Goal: Find specific page/section: Find specific page/section

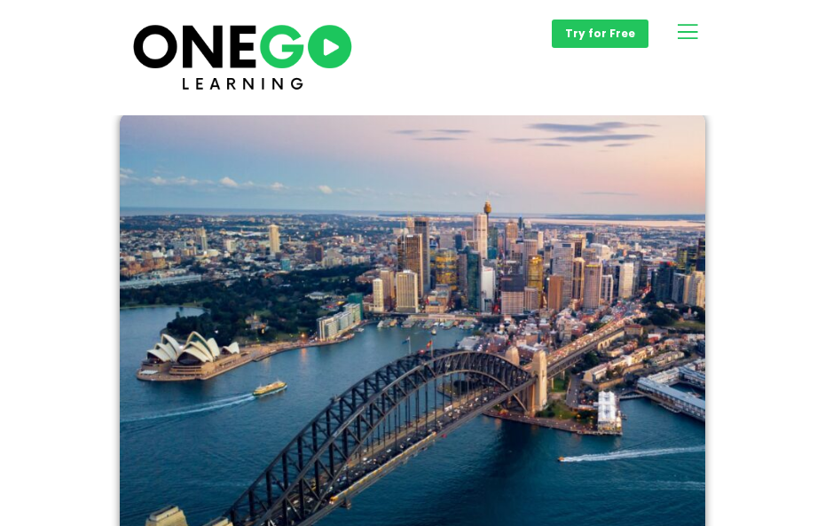
scroll to position [951, 0]
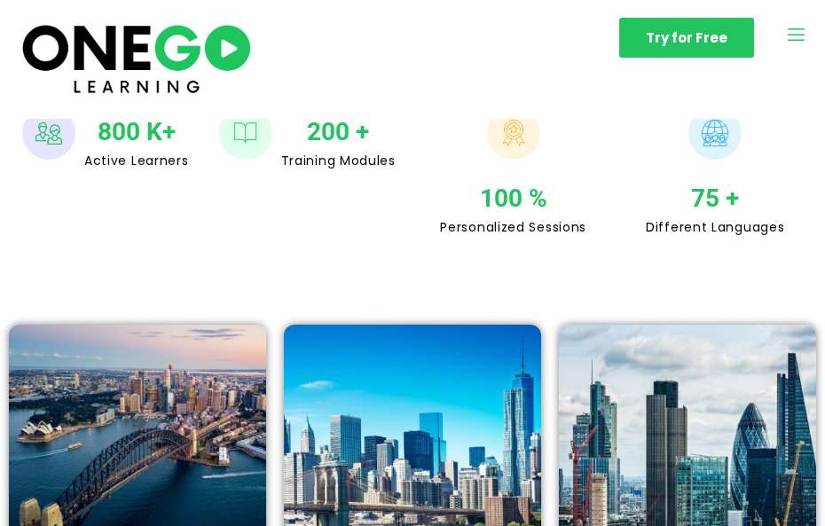
click at [169, 342] on img at bounding box center [137, 453] width 257 height 257
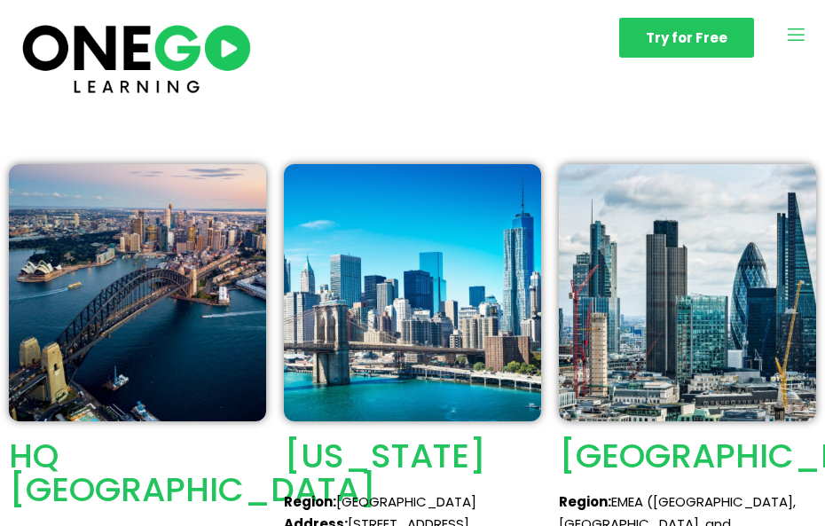
scroll to position [1164, 0]
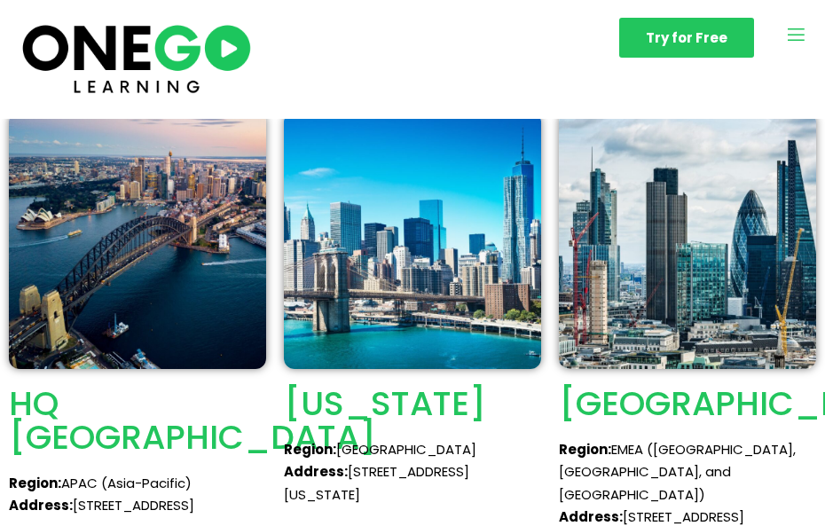
click at [117, 225] on img at bounding box center [137, 240] width 257 height 257
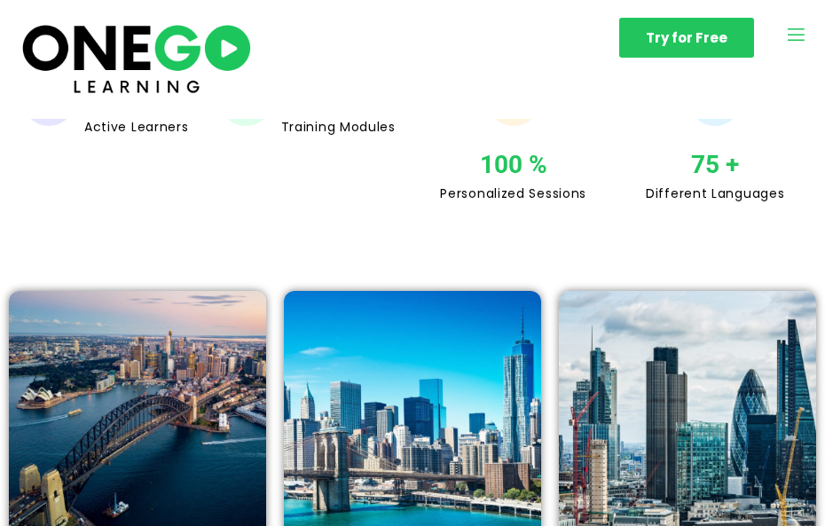
scroll to position [950, 0]
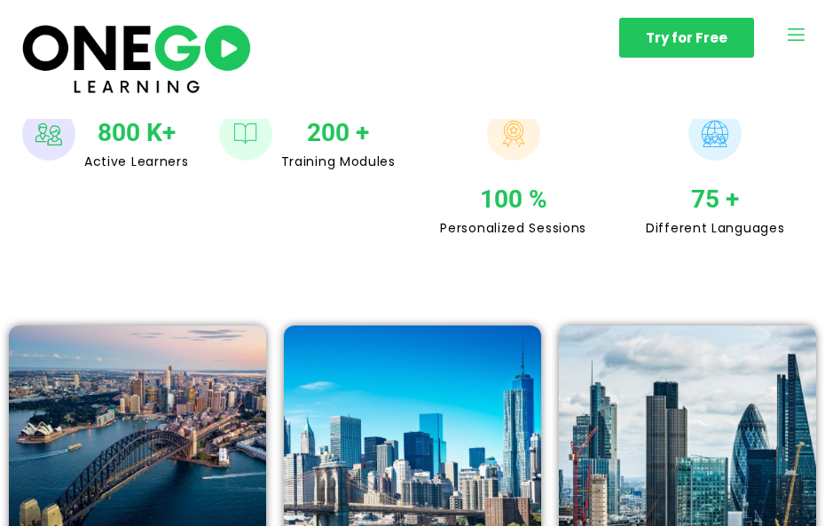
click at [253, 326] on img at bounding box center [137, 454] width 257 height 257
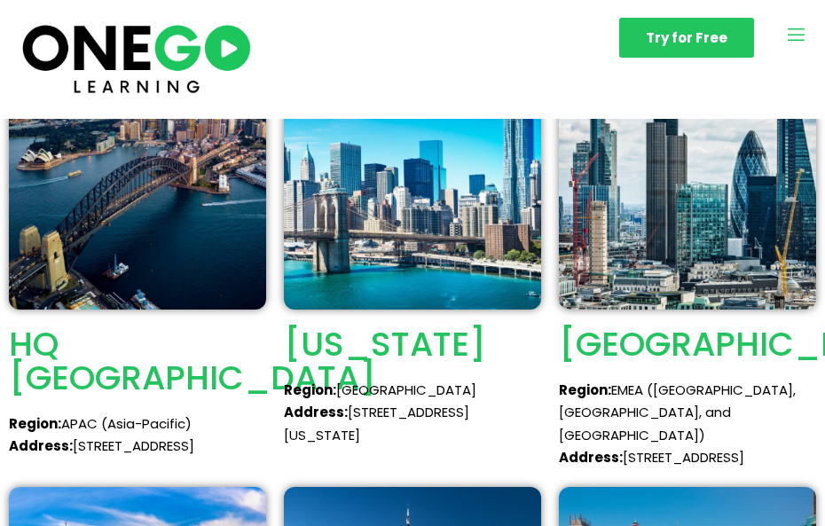
scroll to position [1421, 0]
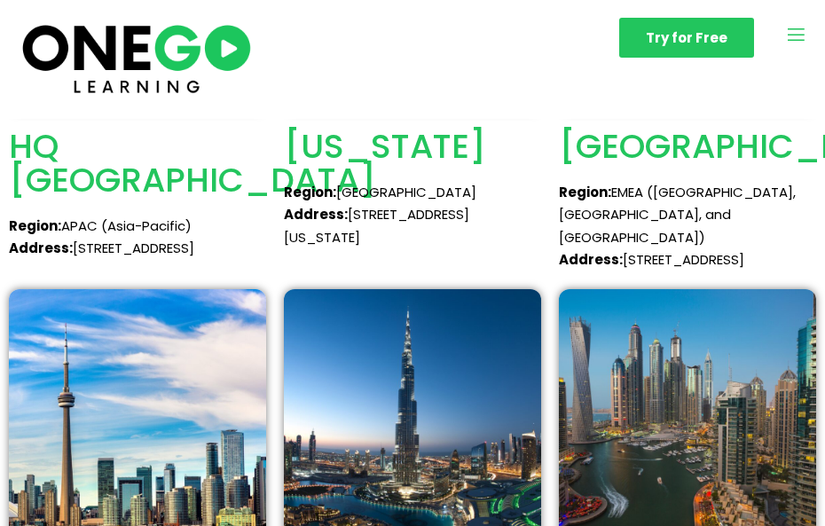
click at [136, 237] on p "Address: [STREET_ADDRESS]" at bounding box center [137, 248] width 257 height 23
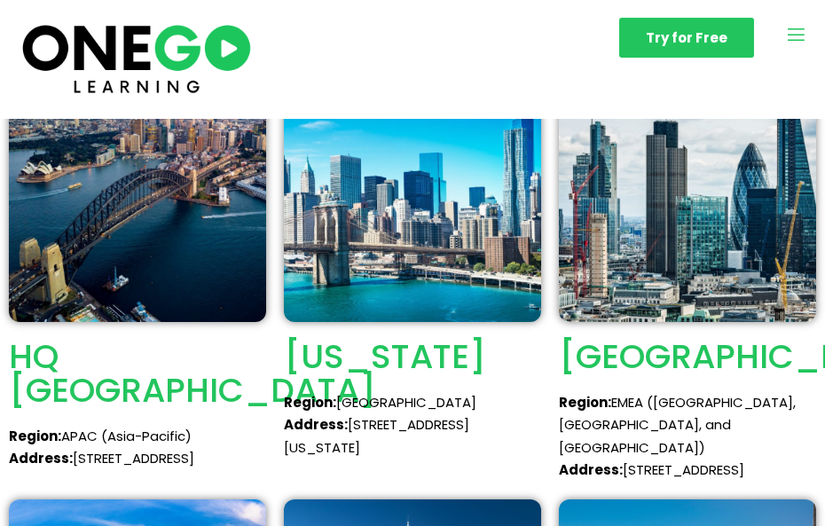
scroll to position [1020, 0]
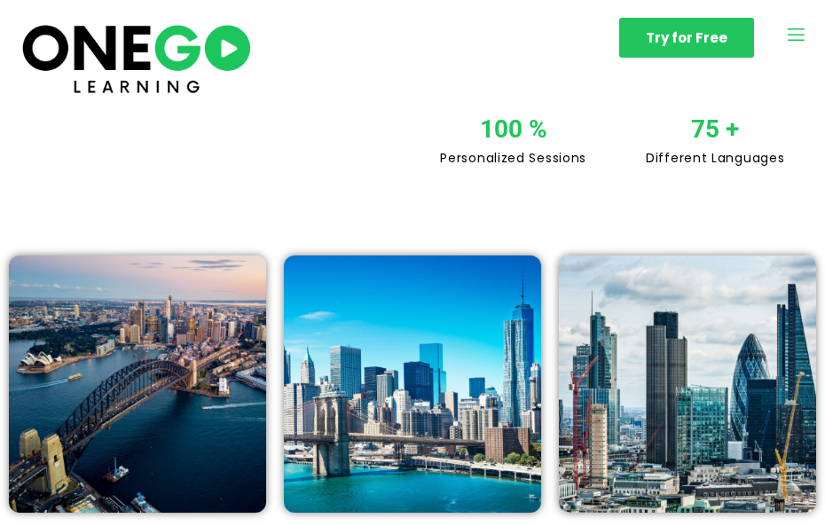
click at [136, 266] on img at bounding box center [137, 383] width 257 height 257
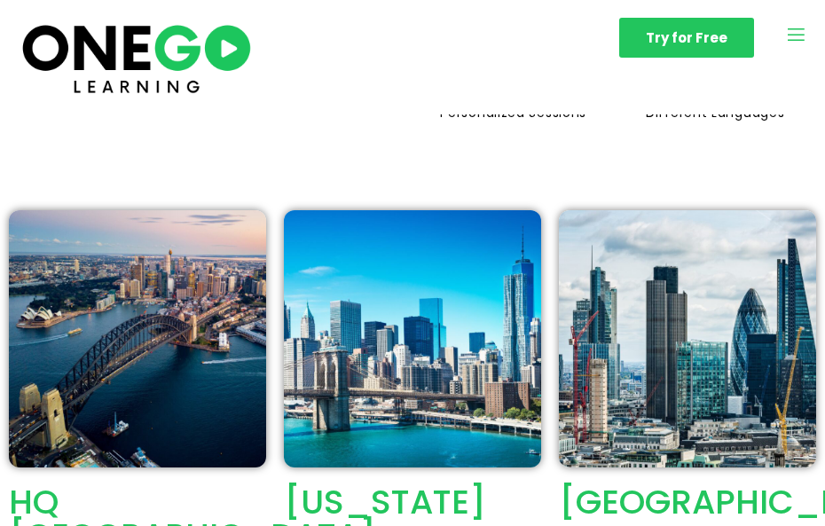
scroll to position [1067, 0]
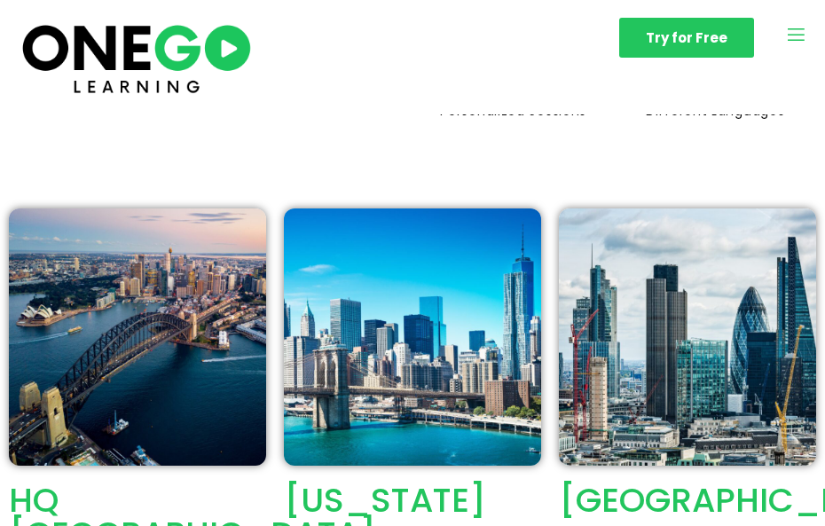
click at [127, 483] on h2 "HQ [GEOGRAPHIC_DATA]" at bounding box center [137, 516] width 257 height 67
click at [127, 285] on img at bounding box center [137, 336] width 257 height 257
